Goal: Transaction & Acquisition: Purchase product/service

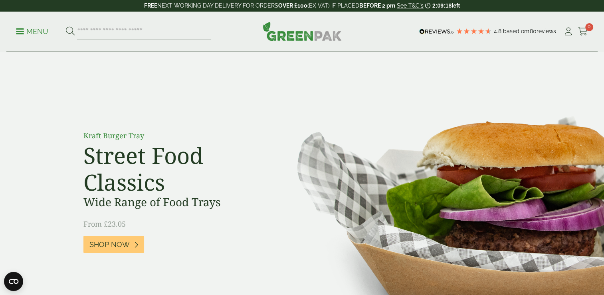
click at [24, 29] on link "Menu" at bounding box center [32, 31] width 32 height 8
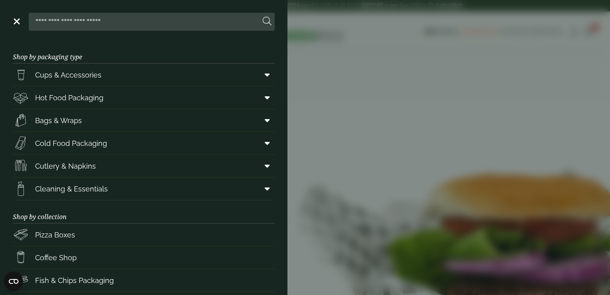
click at [172, 21] on input "search" at bounding box center [146, 21] width 228 height 17
click at [184, 10] on header "Close" at bounding box center [143, 20] width 287 height 40
click at [151, 138] on link "Cold Food Packaging" at bounding box center [144, 143] width 262 height 22
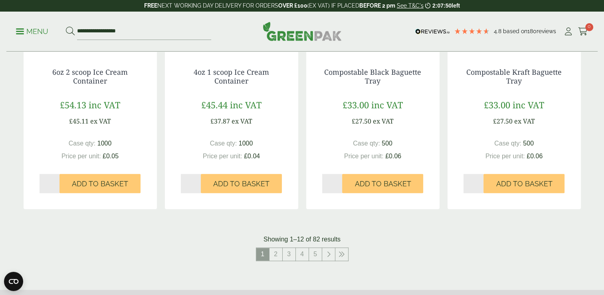
scroll to position [810, 0]
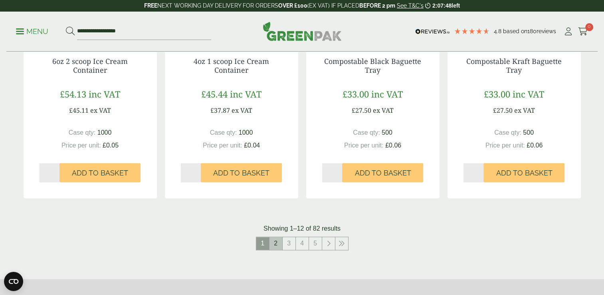
click at [274, 243] on link "2" at bounding box center [275, 243] width 13 height 13
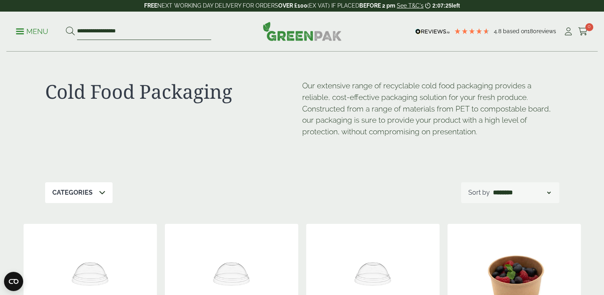
click at [132, 28] on input "**********" at bounding box center [144, 31] width 134 height 17
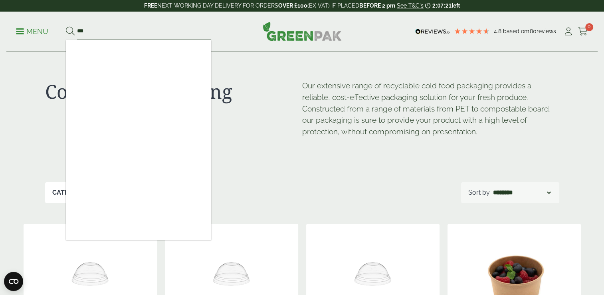
type input "***"
click at [66, 26] on button at bounding box center [70, 31] width 9 height 10
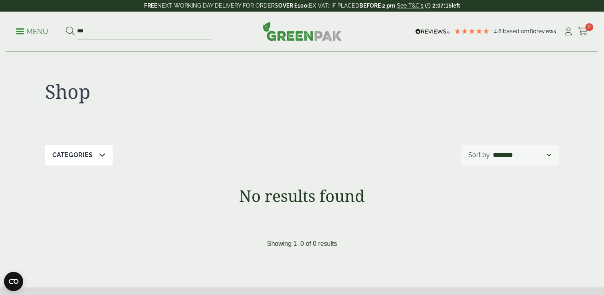
click at [282, 35] on img at bounding box center [302, 31] width 79 height 19
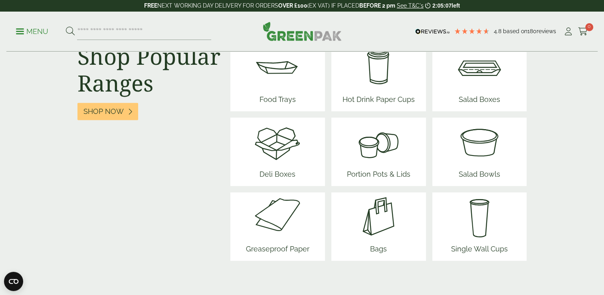
scroll to position [1029, 0]
click at [351, 166] on span "Portion Pots & Lids" at bounding box center [379, 176] width 70 height 20
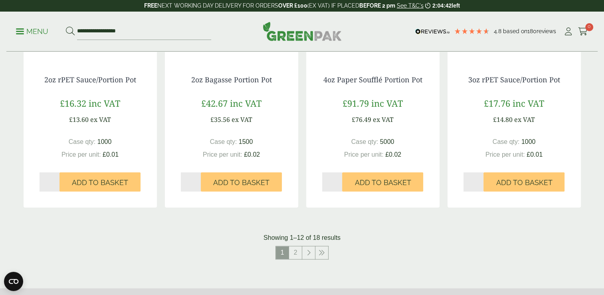
scroll to position [762, 0]
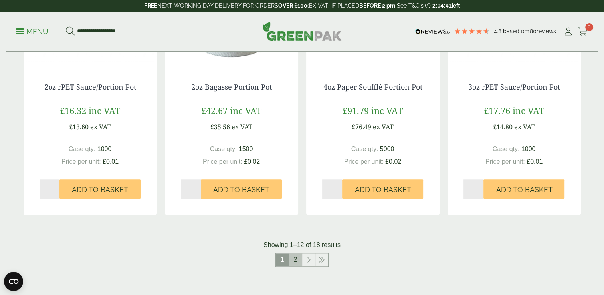
click at [295, 255] on link "2" at bounding box center [295, 259] width 13 height 13
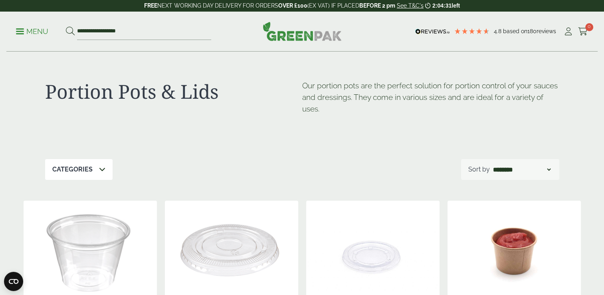
click at [28, 34] on p "Menu" at bounding box center [32, 32] width 32 height 10
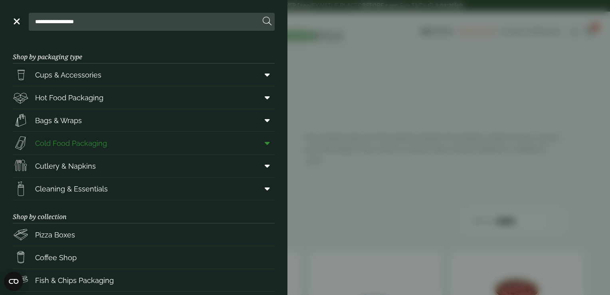
click at [265, 142] on icon at bounding box center [267, 143] width 5 height 8
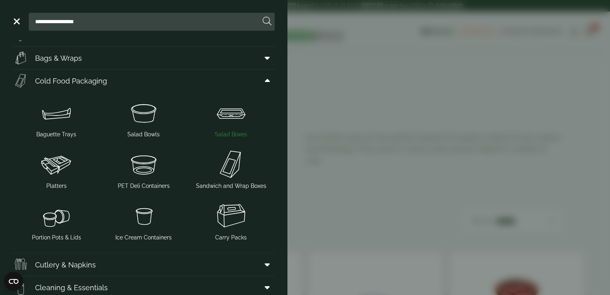
scroll to position [63, 0]
click at [148, 184] on span "PET Deli Containers" at bounding box center [144, 185] width 52 height 8
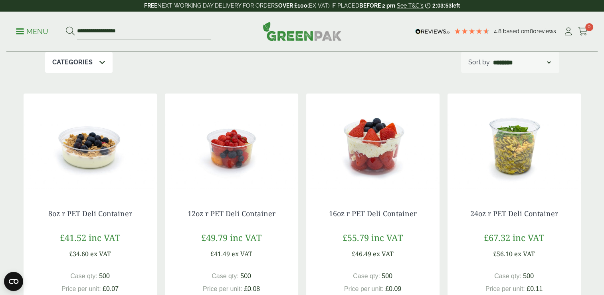
scroll to position [107, 0]
click at [236, 217] on link "12oz r PET Deli Container" at bounding box center [232, 213] width 88 height 10
click at [109, 136] on img at bounding box center [90, 143] width 133 height 100
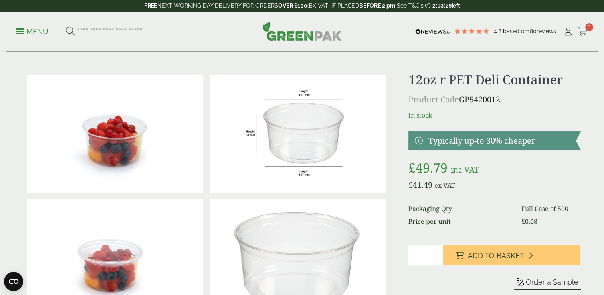
scroll to position [5, 0]
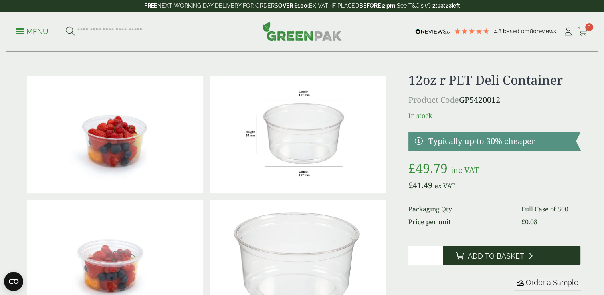
click at [461, 247] on button "Add to Basket" at bounding box center [512, 254] width 138 height 19
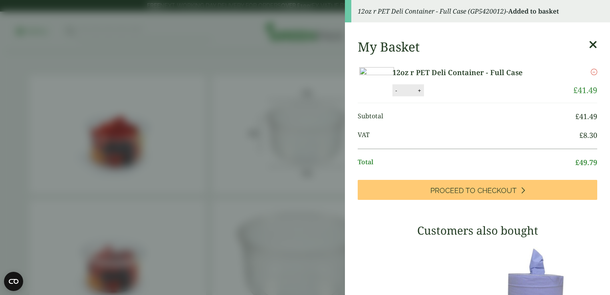
click at [589, 47] on icon at bounding box center [593, 44] width 8 height 11
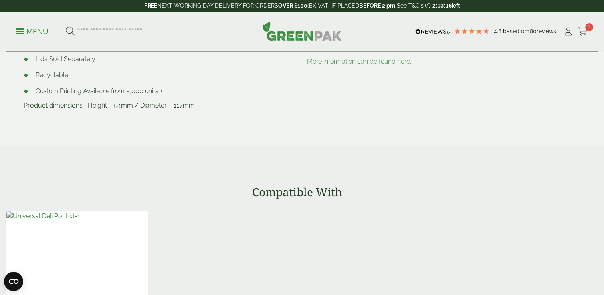
scroll to position [502, 0]
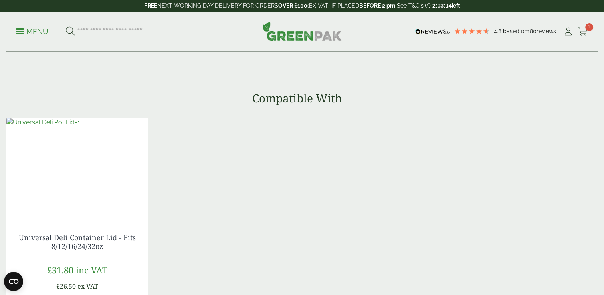
click at [80, 127] on img at bounding box center [43, 122] width 74 height 10
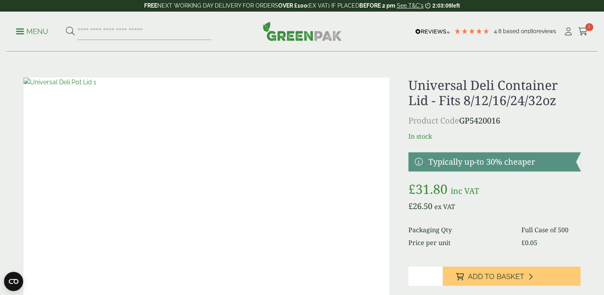
click at [485, 277] on span "Add to Basket" at bounding box center [495, 276] width 56 height 9
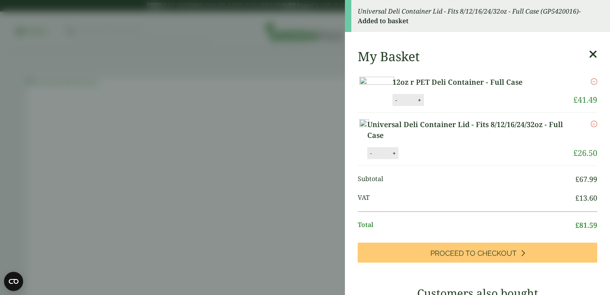
click at [589, 55] on icon at bounding box center [593, 54] width 8 height 11
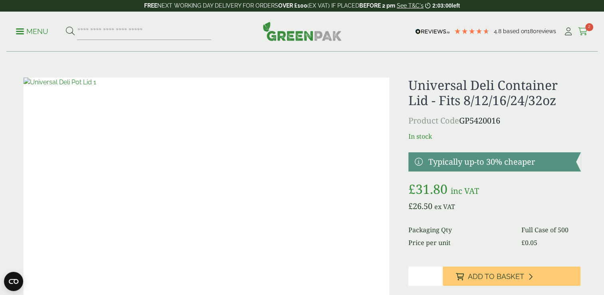
click at [581, 35] on icon at bounding box center [583, 32] width 10 height 8
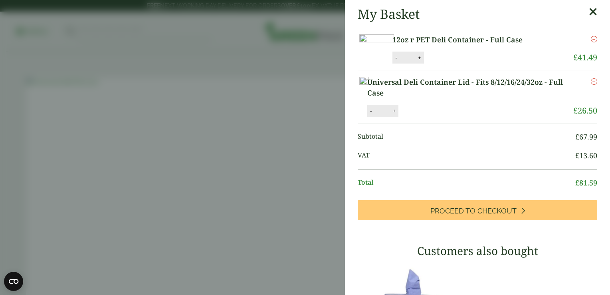
click at [589, 11] on icon at bounding box center [593, 11] width 8 height 11
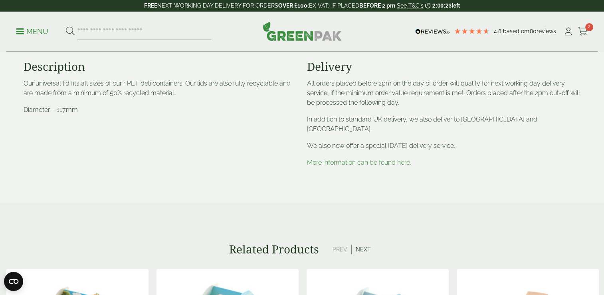
scroll to position [310, 0]
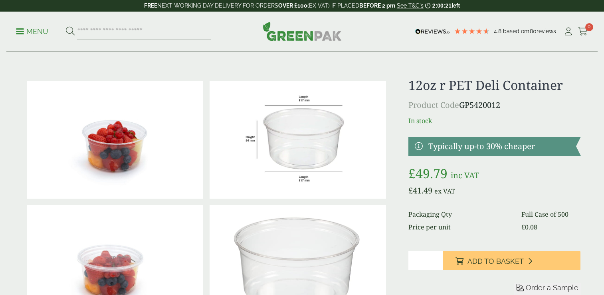
scroll to position [501, 0]
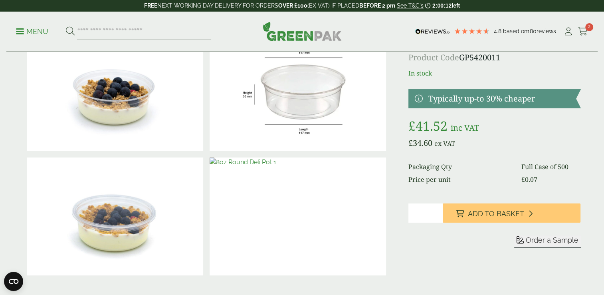
scroll to position [48, 0]
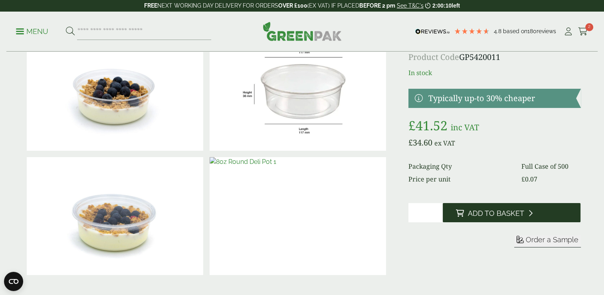
click at [500, 215] on span "Add to Basket" at bounding box center [495, 213] width 56 height 9
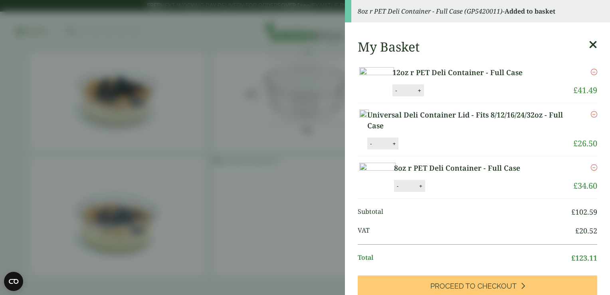
click at [591, 73] on icon "Remove this item" at bounding box center [594, 72] width 6 height 6
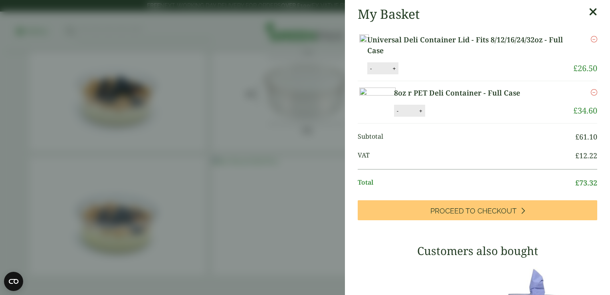
click at [589, 13] on icon at bounding box center [593, 11] width 8 height 11
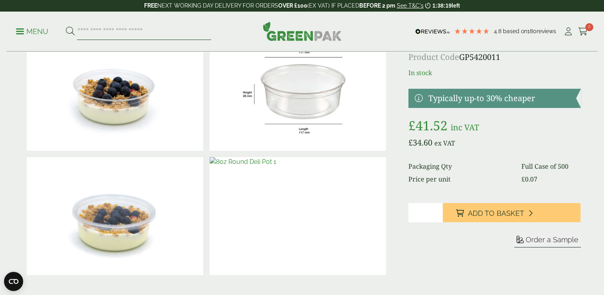
click at [138, 32] on input "search" at bounding box center [144, 31] width 134 height 17
type input "***"
click at [66, 26] on button at bounding box center [70, 31] width 9 height 10
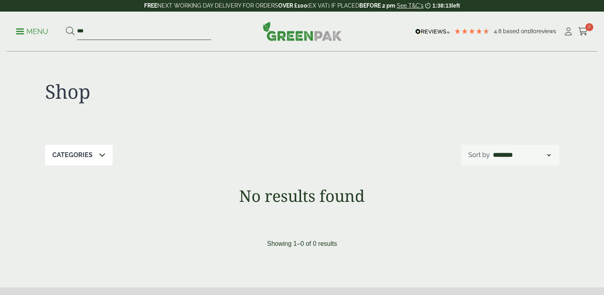
click at [138, 32] on input "***" at bounding box center [144, 31] width 134 height 17
type input "*"
type input "*****"
click at [66, 26] on button at bounding box center [70, 31] width 9 height 10
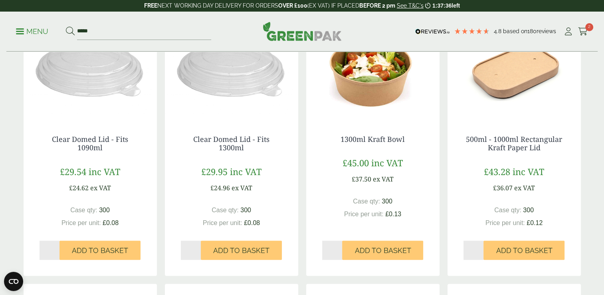
scroll to position [431, 0]
click at [383, 242] on button "Add to Basket" at bounding box center [382, 249] width 81 height 19
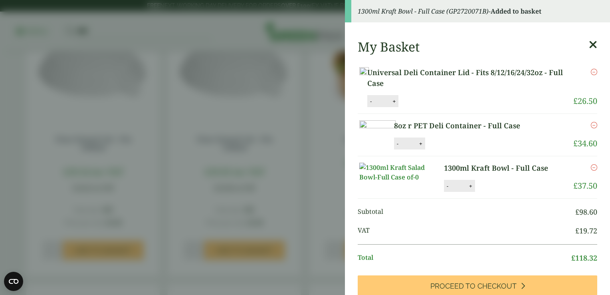
click at [589, 47] on icon at bounding box center [593, 44] width 8 height 11
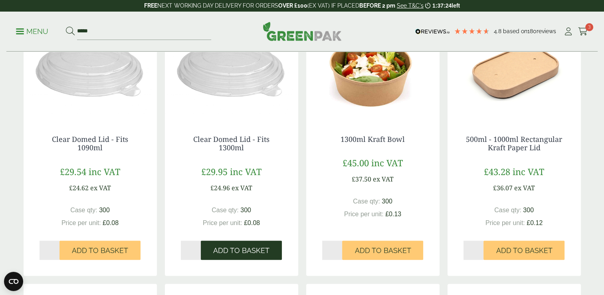
click at [262, 246] on span "Add to Basket" at bounding box center [241, 250] width 56 height 9
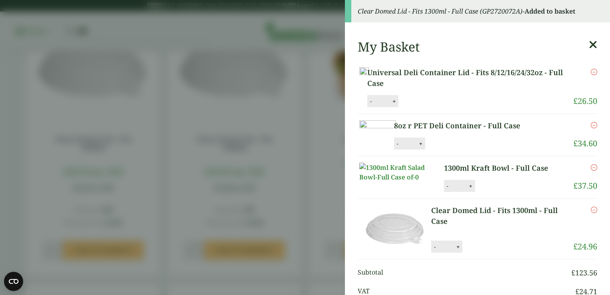
click at [589, 47] on icon at bounding box center [593, 44] width 8 height 11
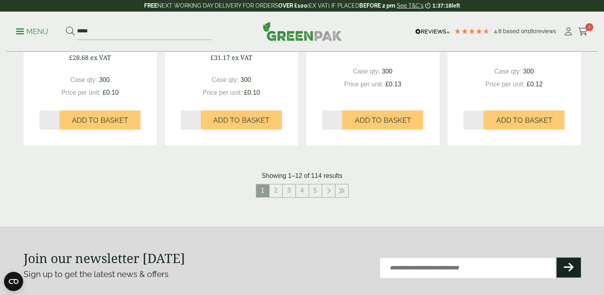
scroll to position [826, 0]
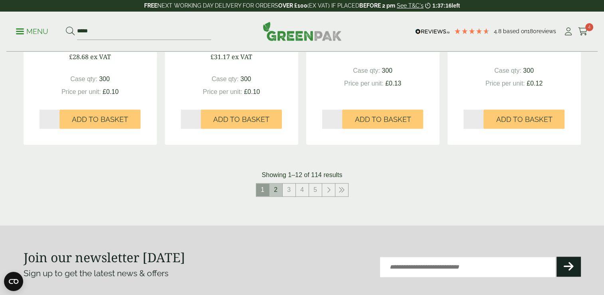
click at [279, 187] on link "2" at bounding box center [275, 189] width 13 height 13
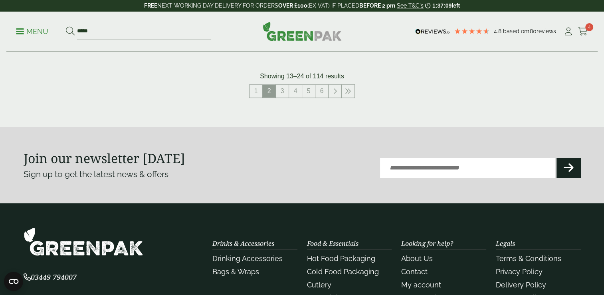
scroll to position [931, 0]
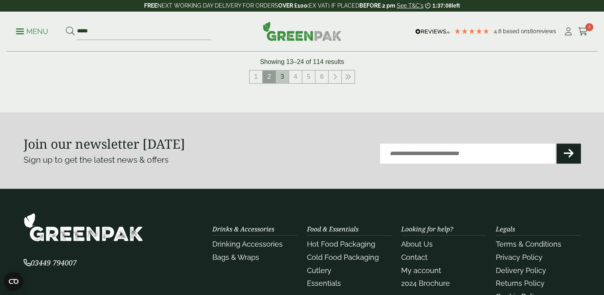
click at [287, 78] on link "3" at bounding box center [282, 76] width 13 height 13
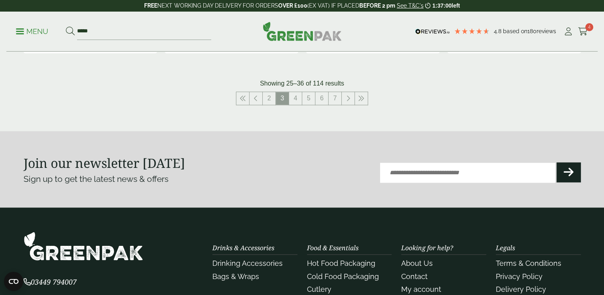
scroll to position [917, 0]
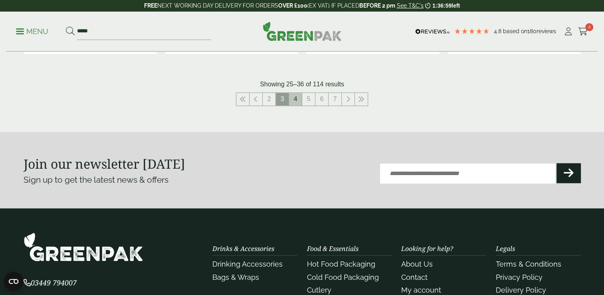
click at [298, 104] on link "4" at bounding box center [295, 99] width 13 height 13
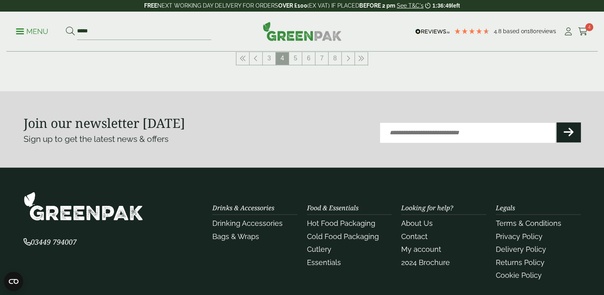
scroll to position [958, 0]
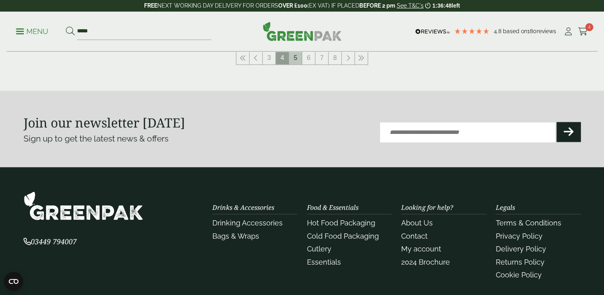
click at [295, 58] on link "5" at bounding box center [295, 57] width 13 height 13
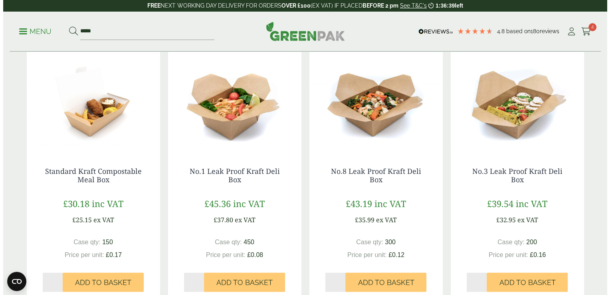
scroll to position [679, 0]
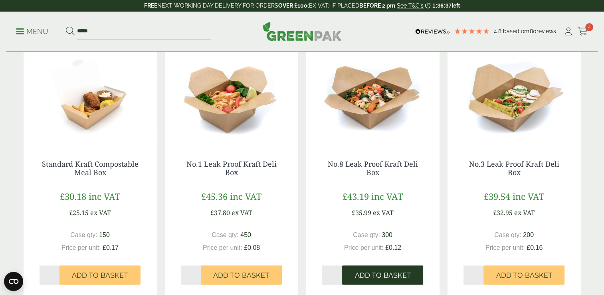
click at [374, 275] on span "Add to Basket" at bounding box center [382, 275] width 56 height 9
